Goal: Information Seeking & Learning: Learn about a topic

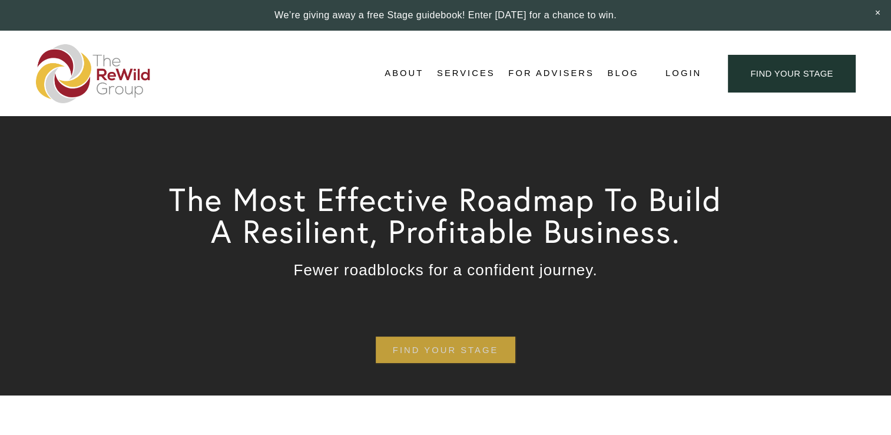
click at [461, 348] on link "find your stage" at bounding box center [446, 349] width 140 height 27
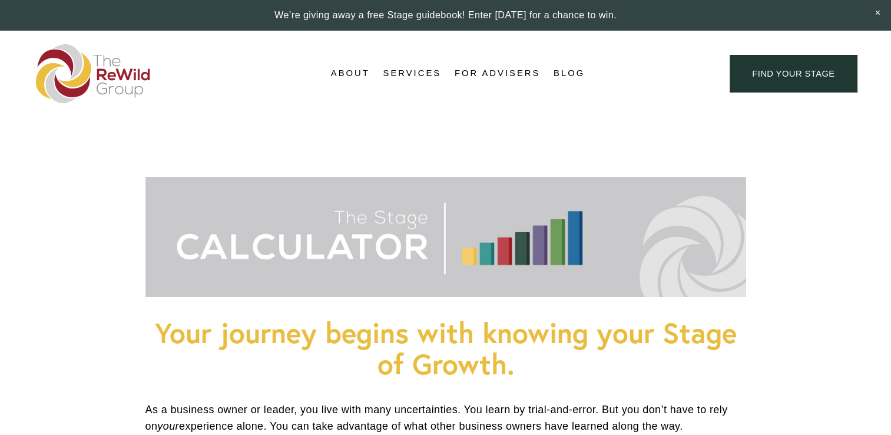
click at [783, 67] on link "find your stage" at bounding box center [793, 73] width 127 height 37
click at [0, 0] on span "Stages of Growth" at bounding box center [0, 0] width 0 height 0
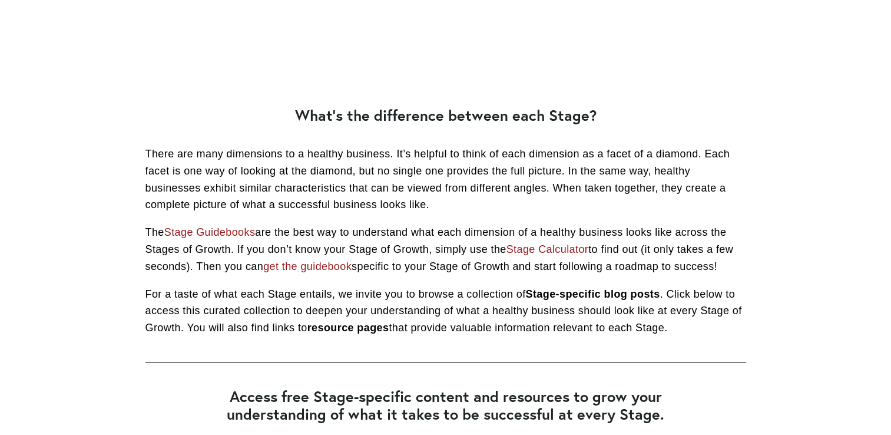
scroll to position [992, 0]
